Goal: Task Accomplishment & Management: Use online tool/utility

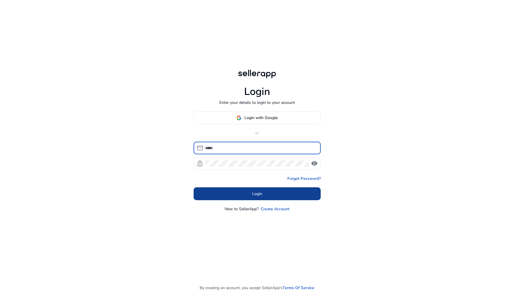
type input "**********"
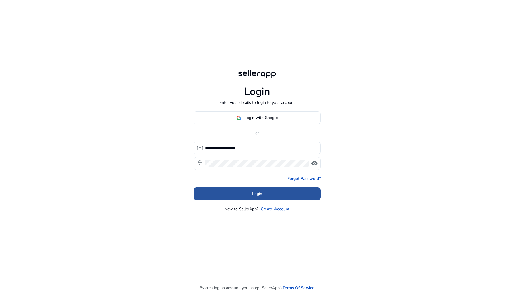
click at [228, 195] on span at bounding box center [257, 194] width 127 height 14
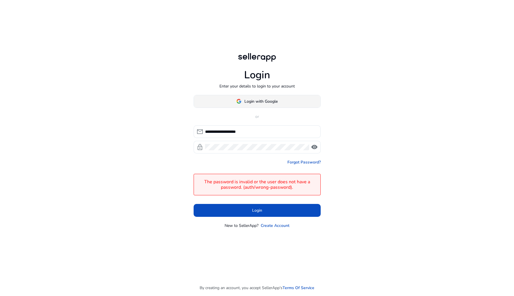
click at [247, 99] on span "Login with Google" at bounding box center [261, 101] width 33 height 6
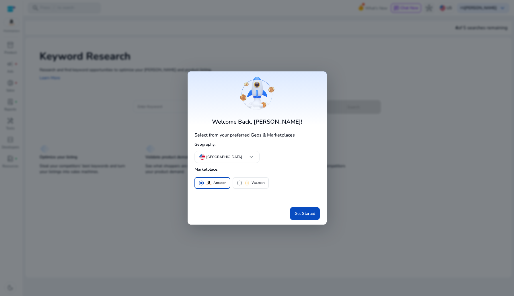
click at [146, 112] on div at bounding box center [257, 148] width 514 height 296
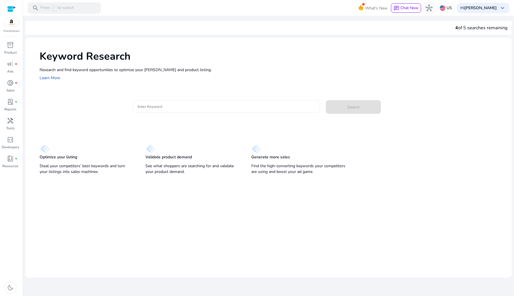
click at [163, 105] on input "Enter Keyword" at bounding box center [227, 106] width 178 height 6
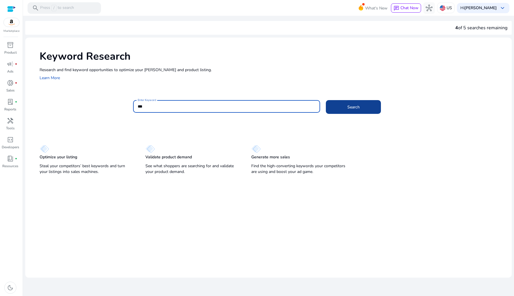
type input "***"
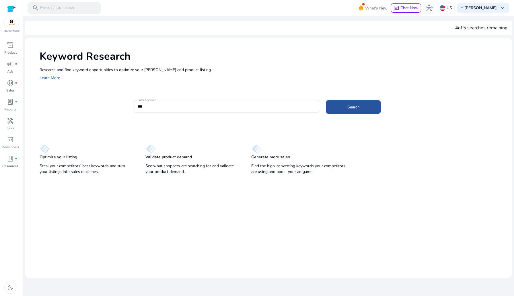
click at [332, 109] on span at bounding box center [353, 107] width 55 height 14
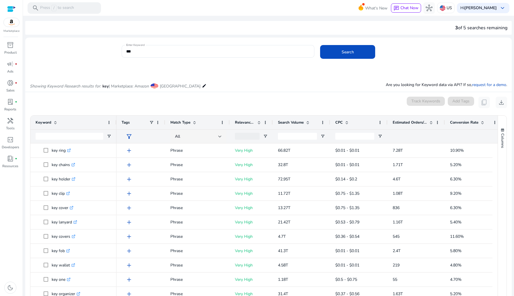
click at [6, 7] on div "Marketplace" at bounding box center [11, 16] width 23 height 33
click at [10, 9] on div at bounding box center [11, 9] width 9 height 7
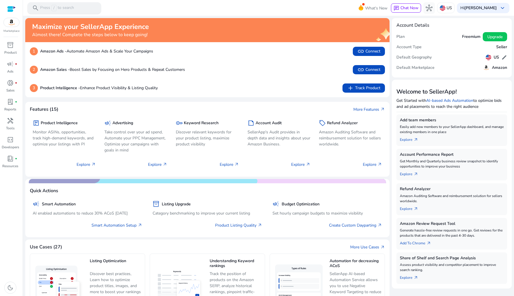
click at [73, 8] on p "Press / to search" at bounding box center [57, 8] width 34 height 6
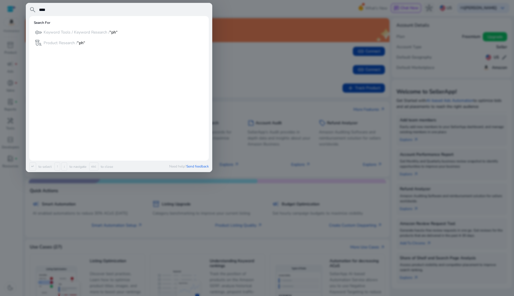
type input "*****"
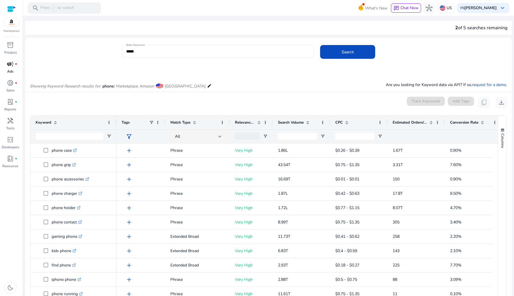
click at [9, 67] on span "campaign" at bounding box center [10, 64] width 7 height 7
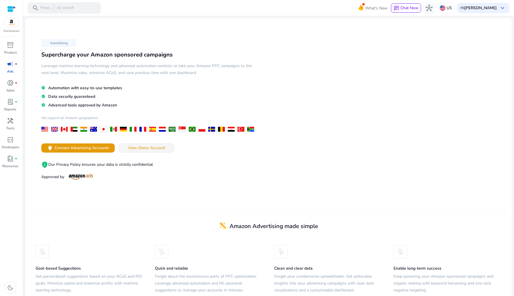
click at [162, 146] on span "View Demo Account" at bounding box center [146, 148] width 37 height 6
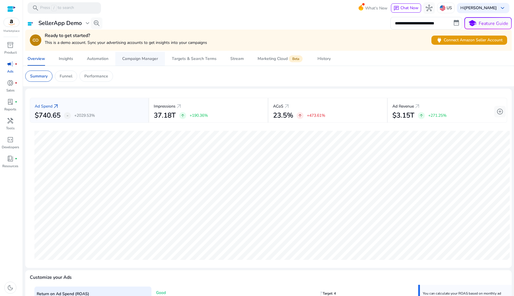
click at [142, 59] on div "Campaign Manager" at bounding box center [140, 59] width 36 height 4
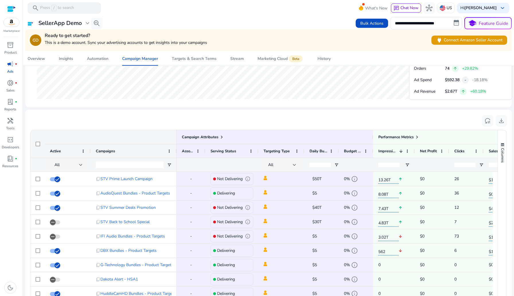
scroll to position [321, 0]
click at [498, 120] on span "download" at bounding box center [501, 120] width 7 height 7
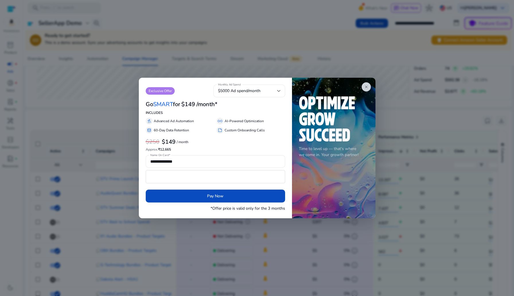
click at [411, 153] on div at bounding box center [257, 148] width 514 height 296
